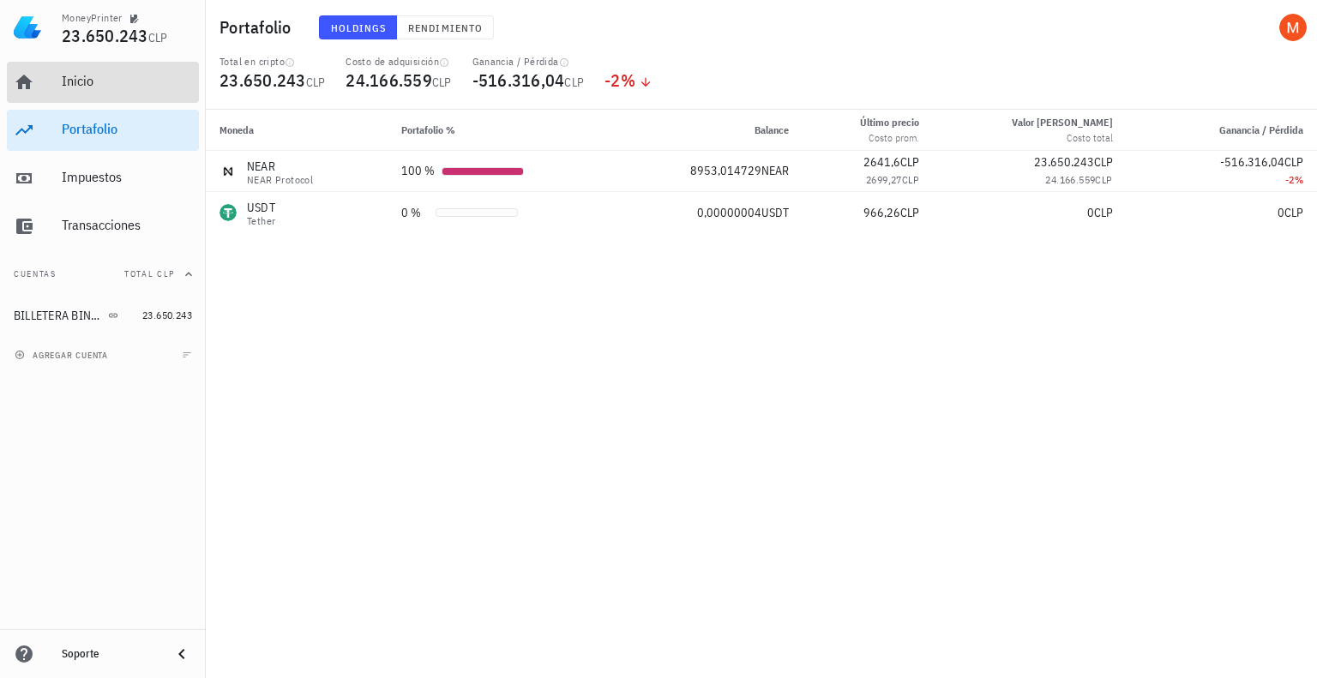
click at [106, 81] on div "Inicio" at bounding box center [127, 81] width 130 height 16
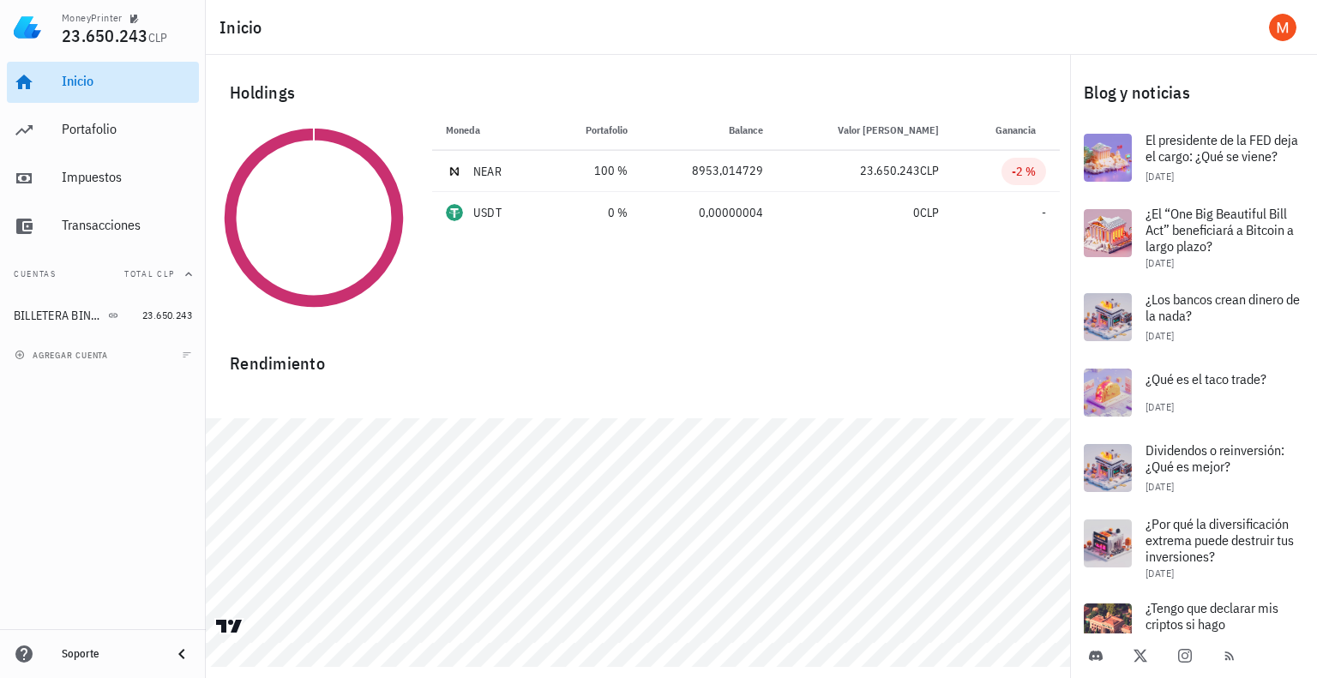
click at [117, 75] on div "Inicio" at bounding box center [127, 81] width 130 height 16
click at [107, 120] on div "Portafolio" at bounding box center [127, 130] width 130 height 39
